Goal: Task Accomplishment & Management: Use online tool/utility

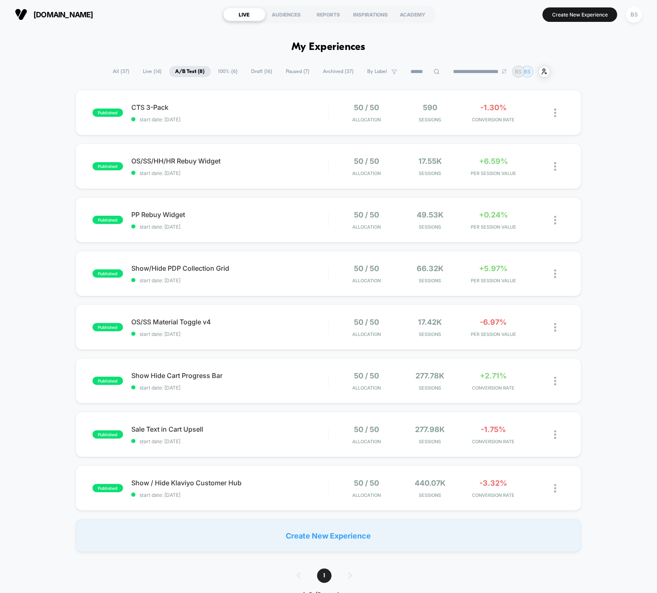
click at [66, 11] on span "[DOMAIN_NAME]" at bounding box center [63, 14] width 60 height 9
click at [188, 70] on span "A/B Test ( 8 )" at bounding box center [190, 71] width 42 height 11
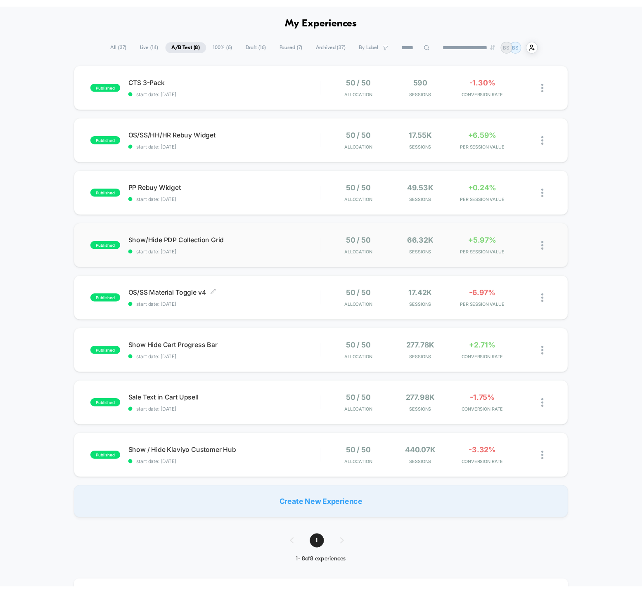
scroll to position [43, 0]
